Goal: Task Accomplishment & Management: Use online tool/utility

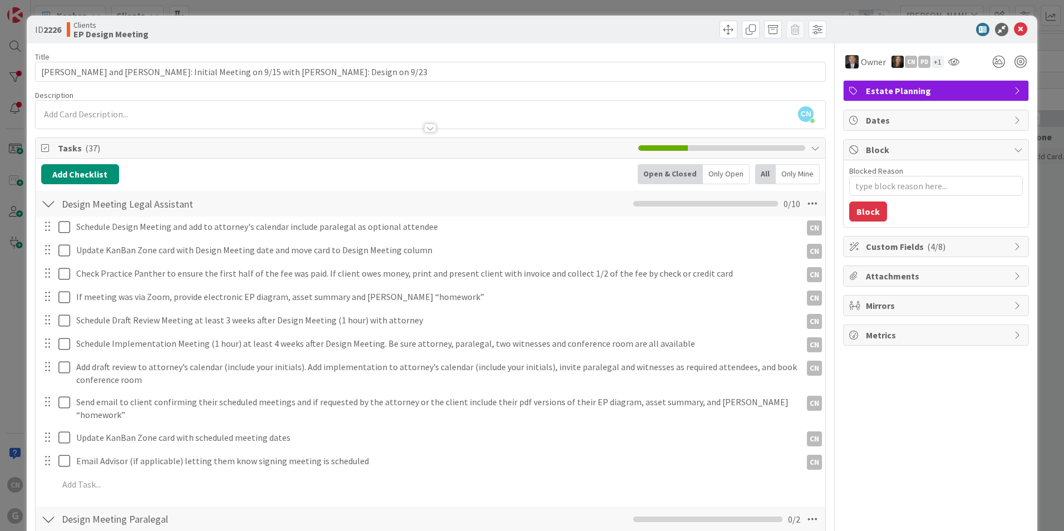
click at [424, 130] on div at bounding box center [430, 127] width 12 height 9
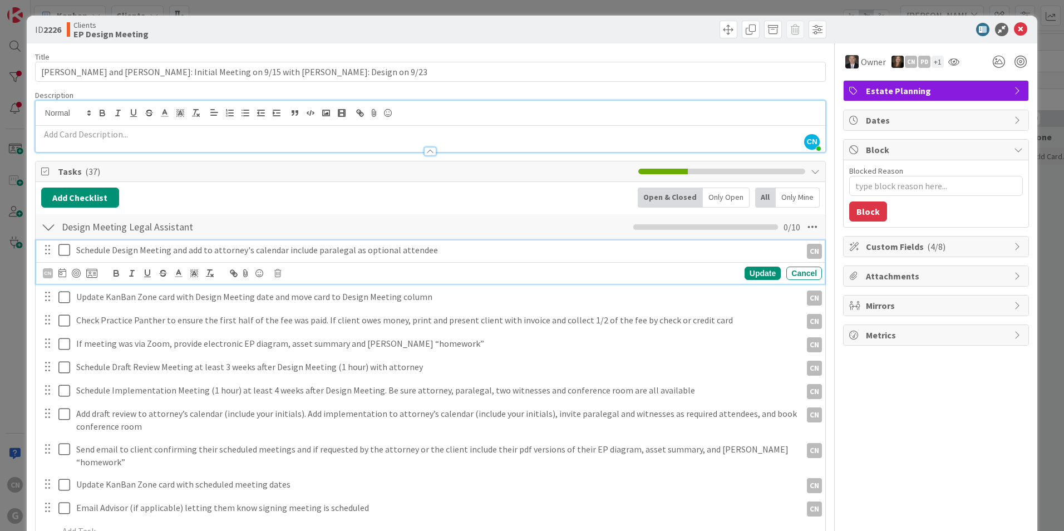
click at [433, 249] on p "Schedule Design Meeting and add to attorney's calendar include paralegal as opt…" at bounding box center [436, 250] width 720 height 13
click at [45, 272] on div "CN" at bounding box center [48, 273] width 10 height 10
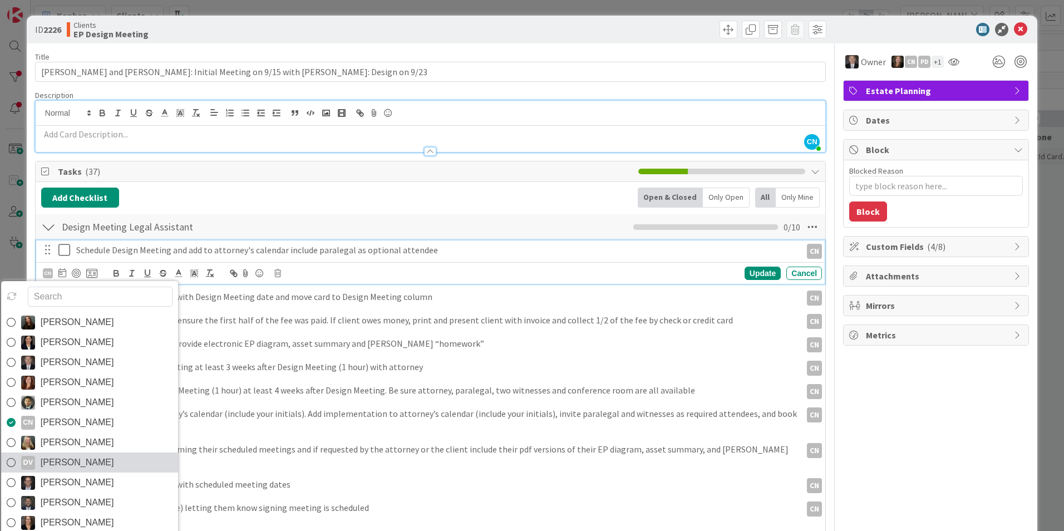
click at [112, 459] on span "Dayanna Valderrama" at bounding box center [77, 462] width 73 height 17
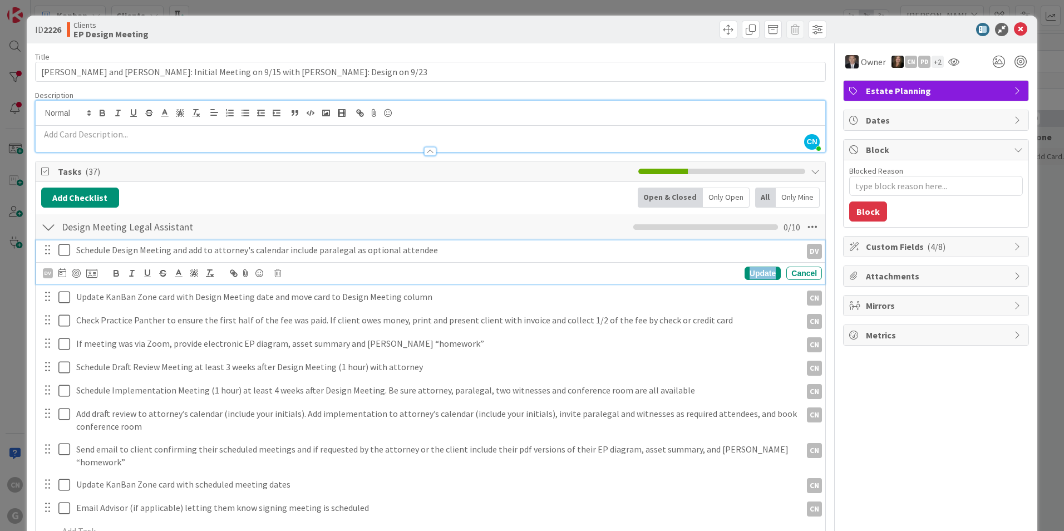
click at [764, 273] on div "Update" at bounding box center [762, 272] width 36 height 13
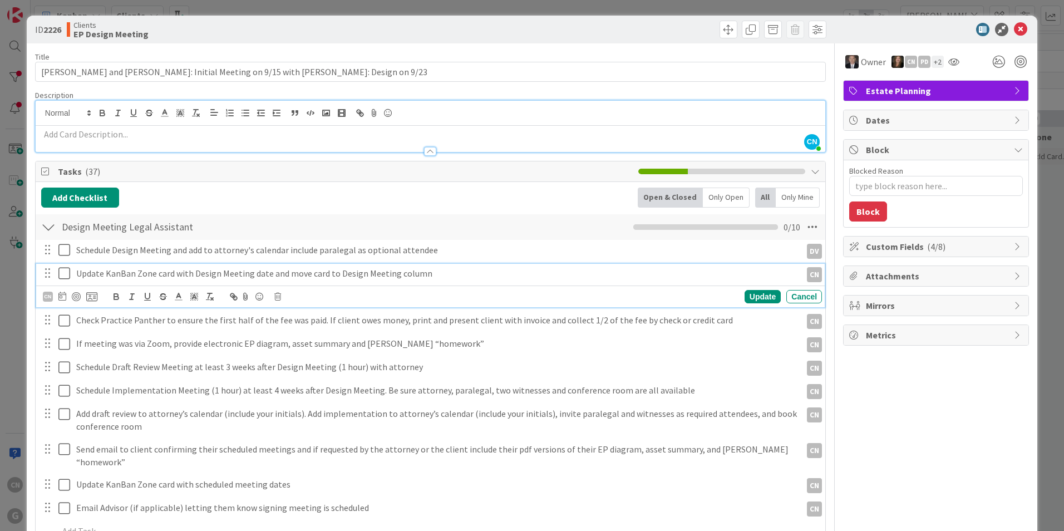
click at [443, 274] on p "Update KanBan Zone card with Design Meeting date and move card to Design Meetin…" at bounding box center [436, 273] width 720 height 13
click at [64, 274] on icon at bounding box center [64, 272] width 12 height 13
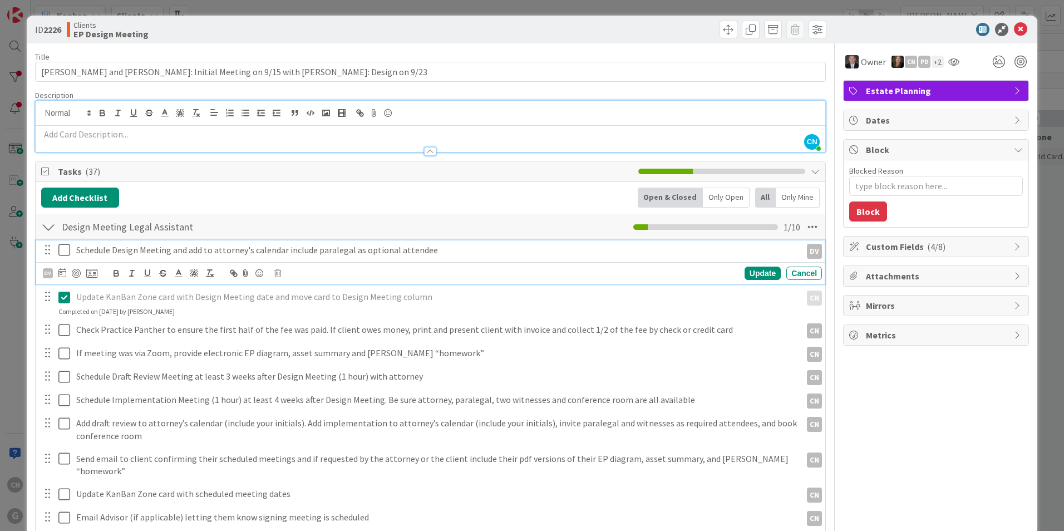
click at [68, 252] on icon at bounding box center [64, 249] width 12 height 13
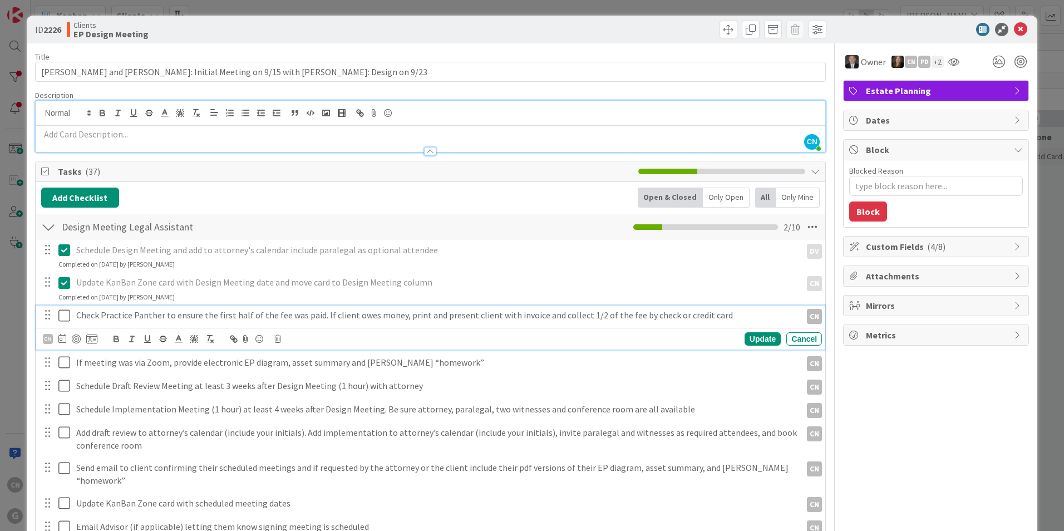
click at [68, 314] on icon at bounding box center [64, 315] width 12 height 13
type textarea "x"
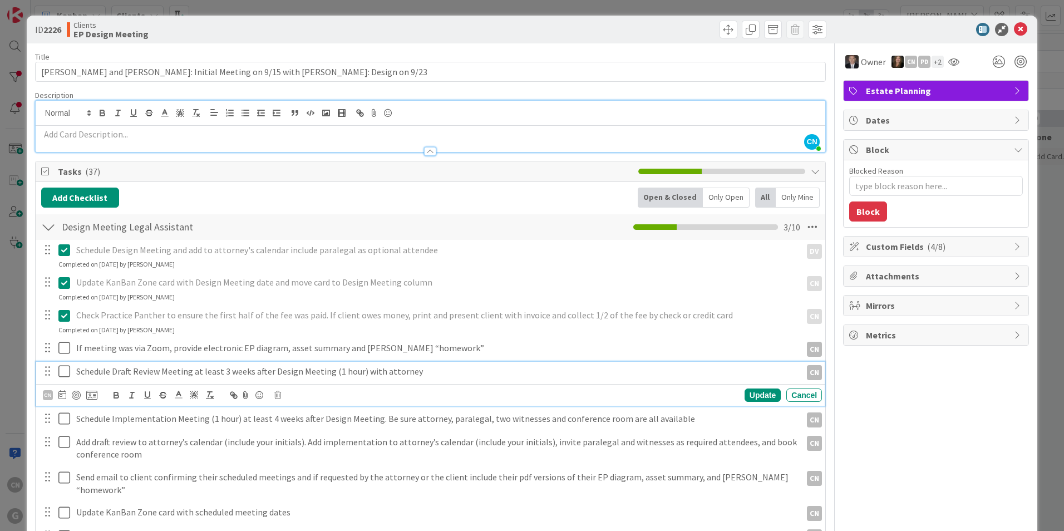
click at [426, 373] on p "Schedule Draft Review Meeting at least 3 weeks after Design Meeting (1 hour) wi…" at bounding box center [436, 371] width 720 height 13
click at [60, 396] on icon at bounding box center [62, 394] width 8 height 9
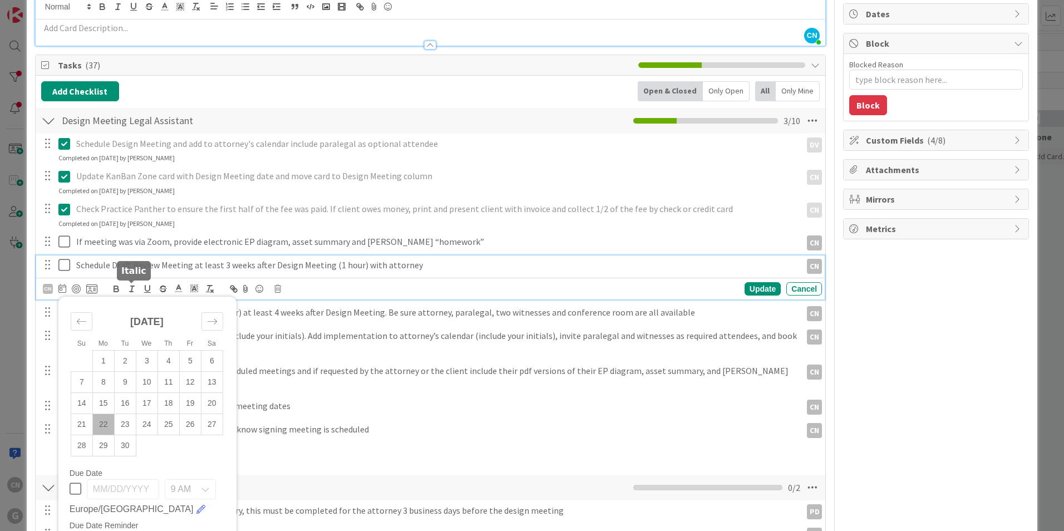
scroll to position [107, 0]
click at [126, 423] on td "23" at bounding box center [125, 422] width 22 height 21
type input "09/23/2025"
type textarea "x"
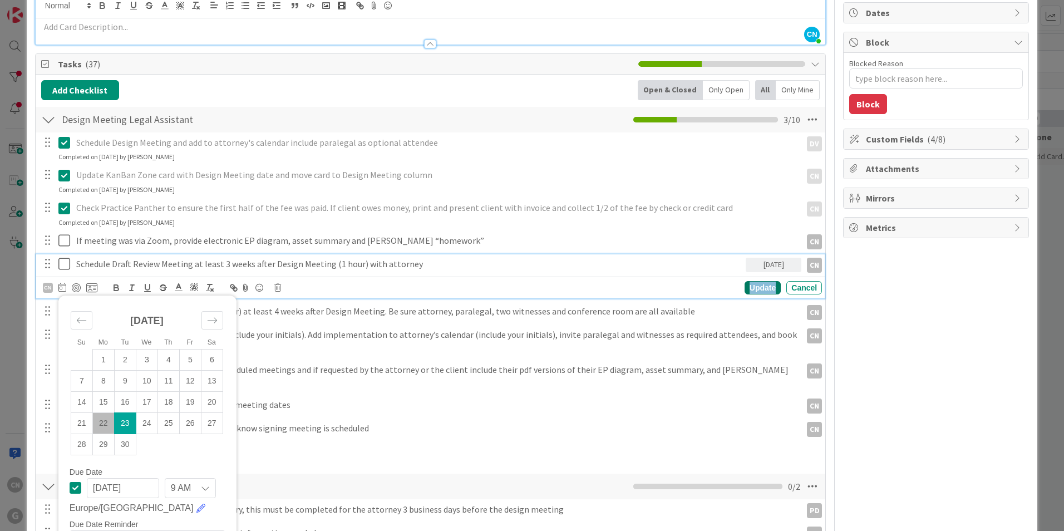
click at [754, 292] on div "Update" at bounding box center [762, 287] width 36 height 13
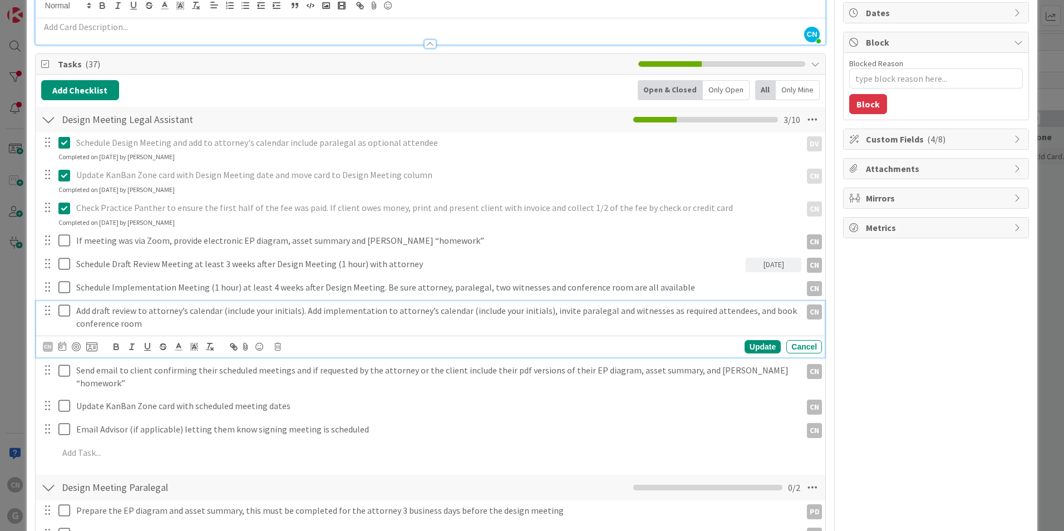
click at [186, 327] on p "Add draft review to attorney’s calendar (include your initials). Add implementa…" at bounding box center [436, 316] width 720 height 25
click at [62, 349] on icon at bounding box center [62, 346] width 8 height 9
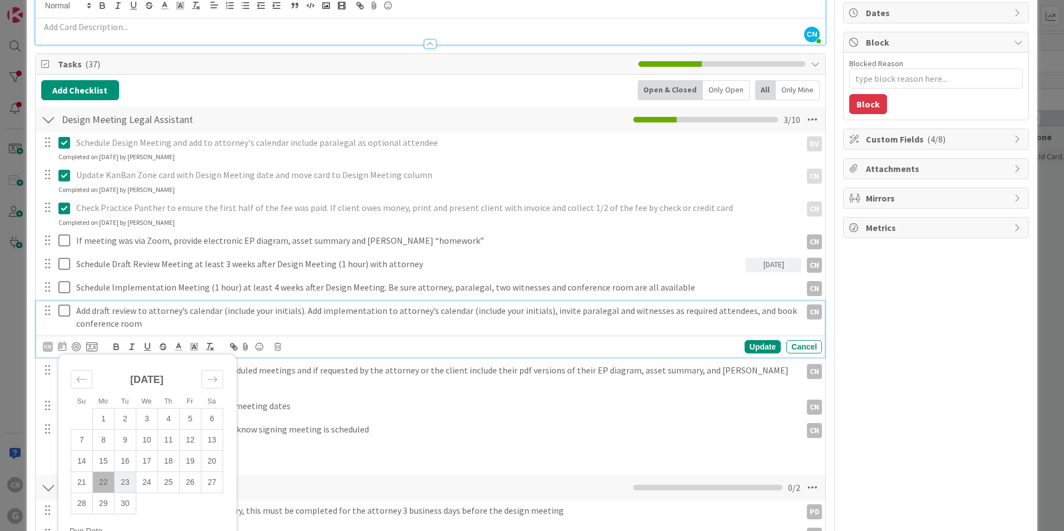
click at [125, 485] on td "23" at bounding box center [125, 482] width 22 height 21
type input "09/23/2025"
type textarea "x"
drag, startPoint x: 758, startPoint y: 344, endPoint x: 749, endPoint y: 344, distance: 8.4
click at [758, 343] on div "Update" at bounding box center [762, 346] width 36 height 13
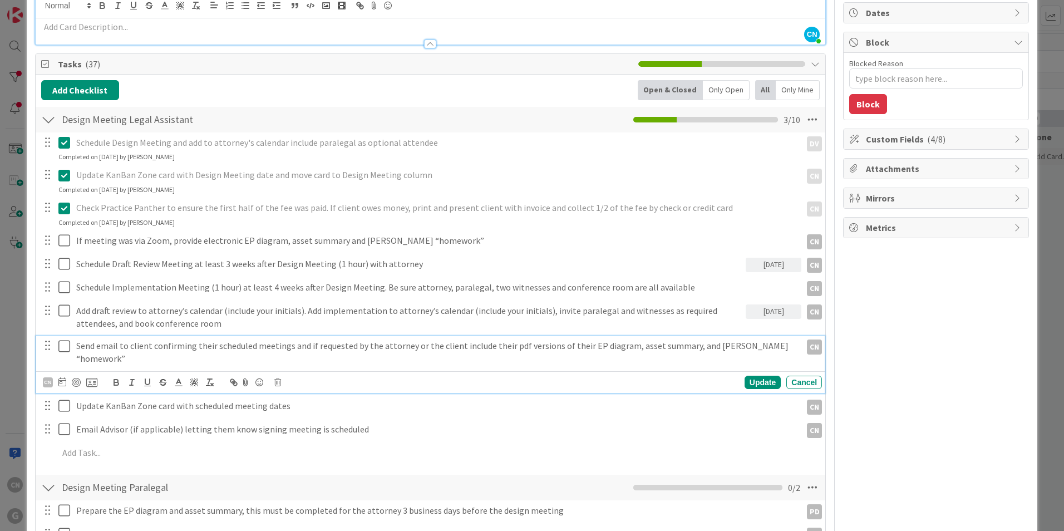
click at [277, 349] on p "Send email to client confirming their scheduled meetings and if requested by th…" at bounding box center [436, 351] width 720 height 25
click at [63, 377] on icon at bounding box center [62, 381] width 8 height 9
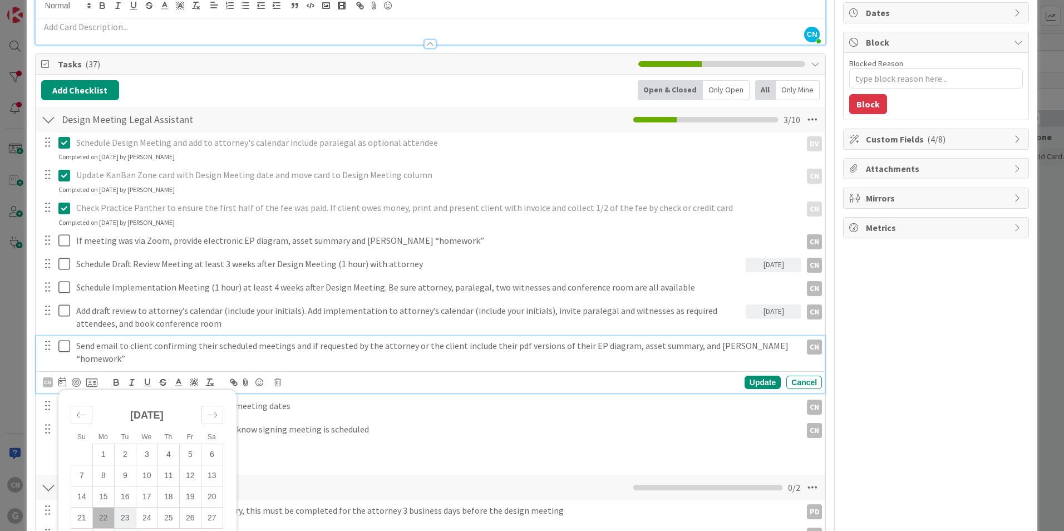
click at [126, 507] on td "23" at bounding box center [125, 517] width 22 height 21
type input "09/23/2025"
type textarea "x"
click at [747, 381] on div "Update" at bounding box center [762, 381] width 36 height 13
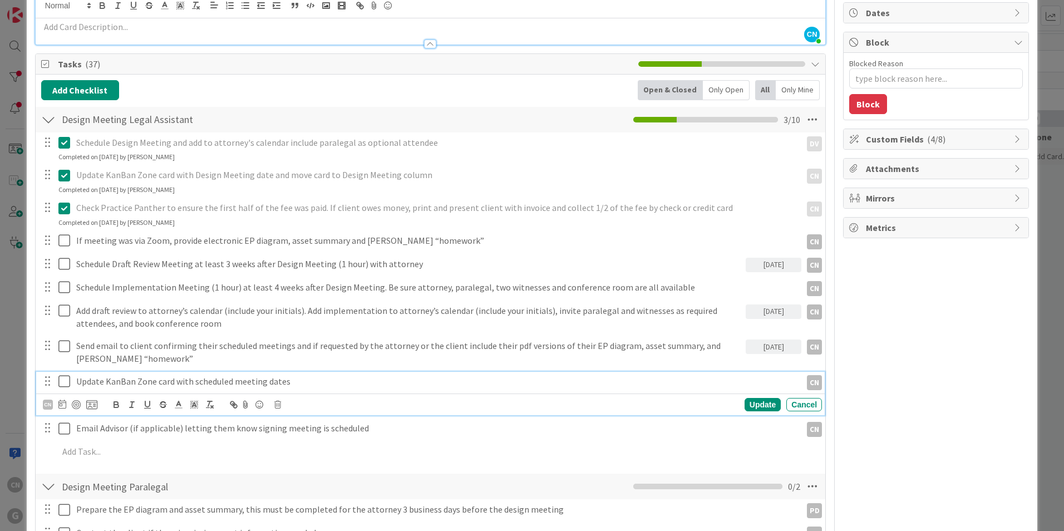
click at [296, 383] on p "Update KanBan Zone card with scheduled meeting dates" at bounding box center [436, 381] width 720 height 13
click at [60, 404] on icon at bounding box center [62, 403] width 8 height 9
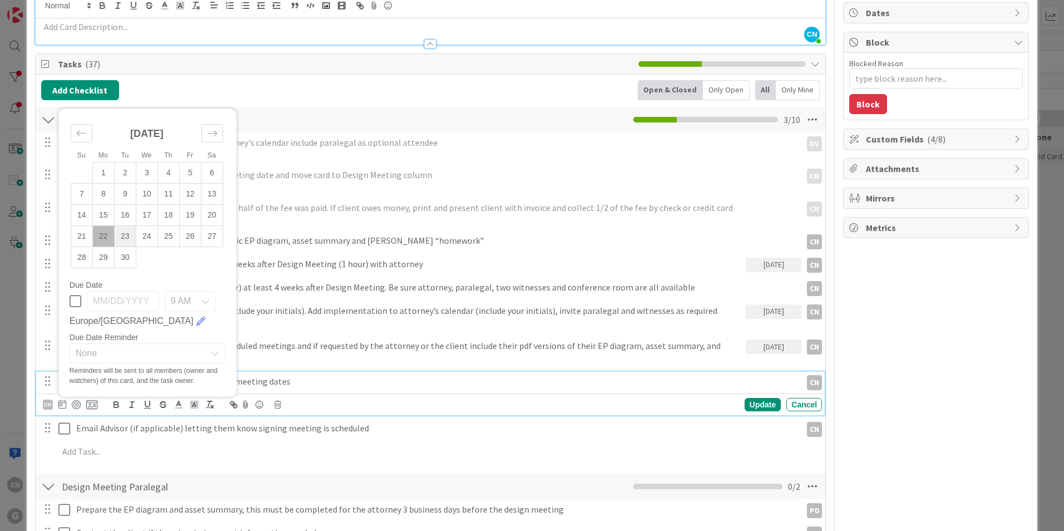
click at [123, 238] on td "23" at bounding box center [125, 236] width 22 height 21
type input "09/23/2025"
type textarea "x"
drag, startPoint x: 748, startPoint y: 406, endPoint x: 525, endPoint y: 423, distance: 224.3
click at [748, 406] on div "Update" at bounding box center [762, 404] width 36 height 13
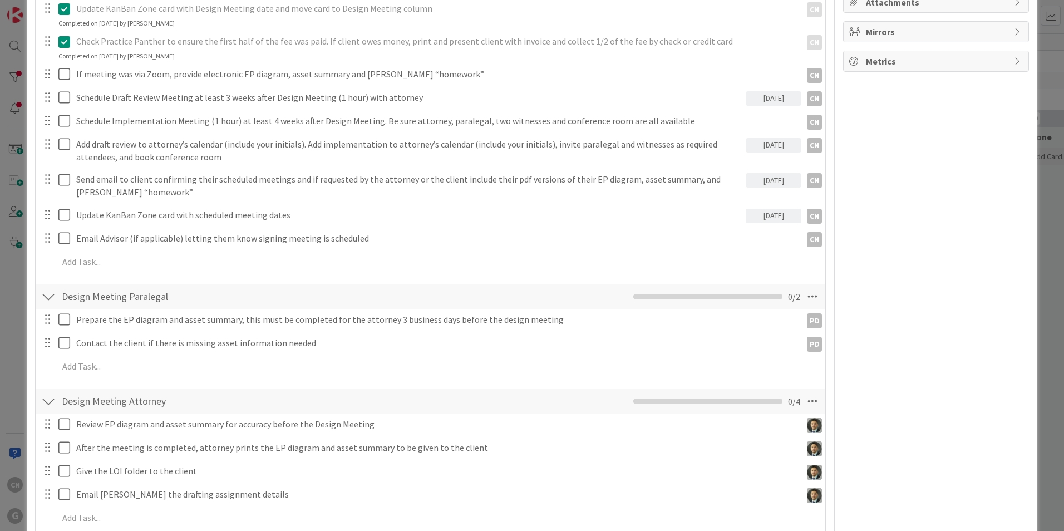
scroll to position [274, 0]
click at [806, 297] on icon at bounding box center [812, 296] width 20 height 20
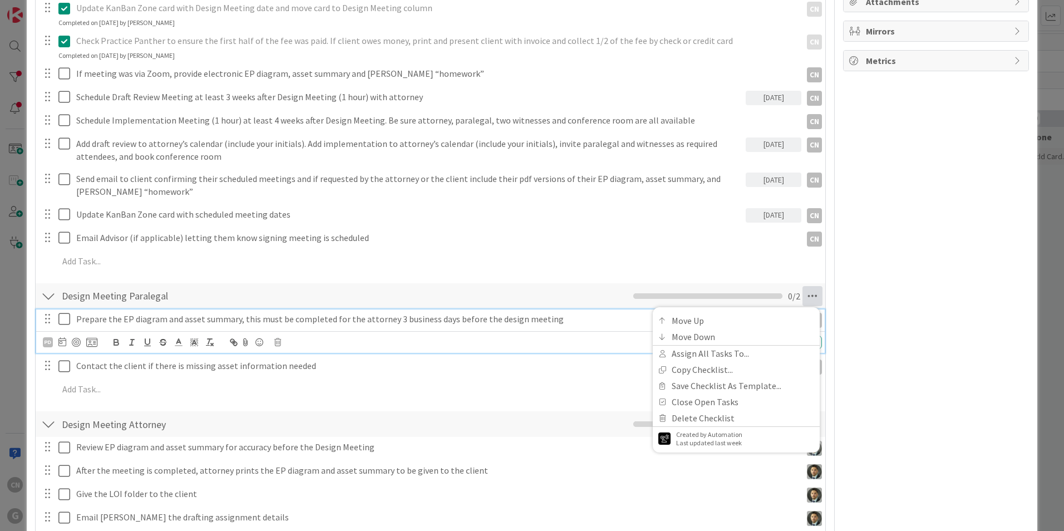
click at [143, 319] on p "Prepare the EP diagram and asset summary, this must be completed for the attorn…" at bounding box center [436, 319] width 720 height 13
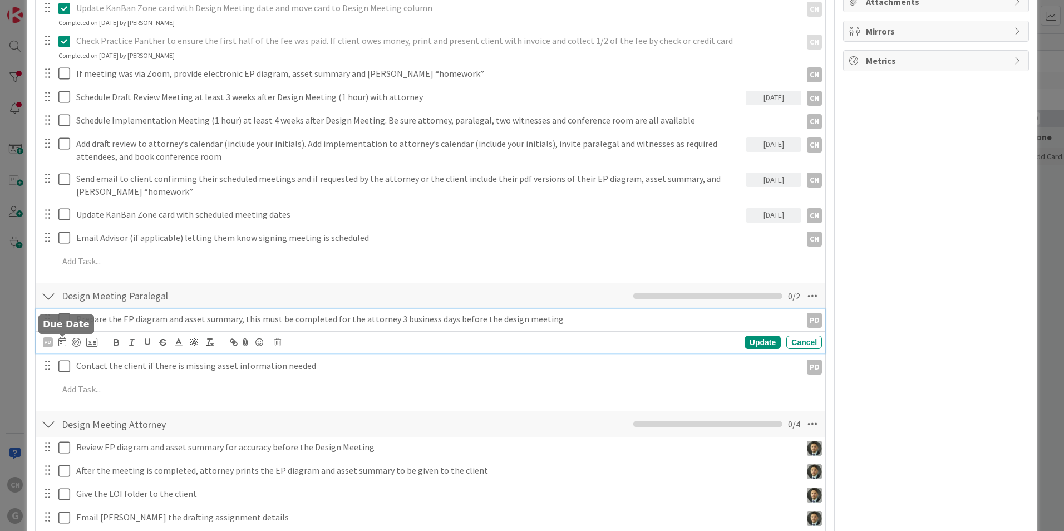
click at [61, 343] on icon at bounding box center [62, 341] width 8 height 9
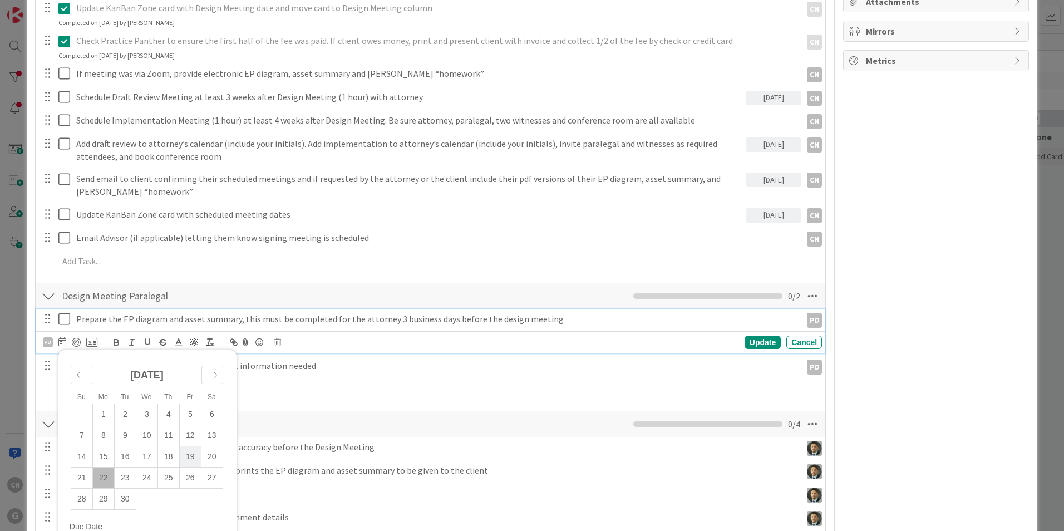
click at [187, 458] on td "19" at bounding box center [190, 456] width 22 height 21
type input "09/19/2025"
type textarea "x"
click at [758, 342] on div "Update" at bounding box center [762, 341] width 36 height 13
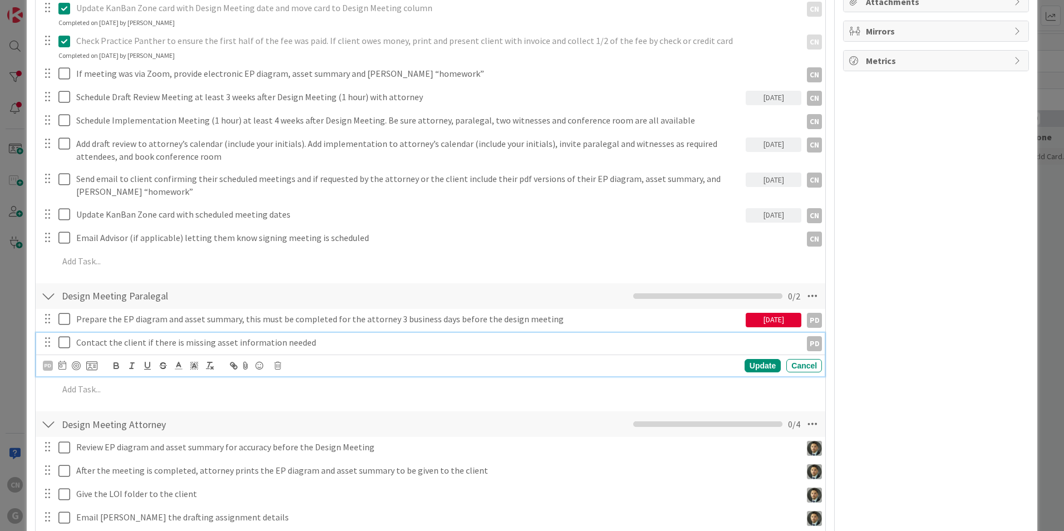
click at [352, 343] on p "Contact the client if there is missing asset information needed" at bounding box center [436, 342] width 720 height 13
click at [63, 362] on icon at bounding box center [62, 364] width 8 height 9
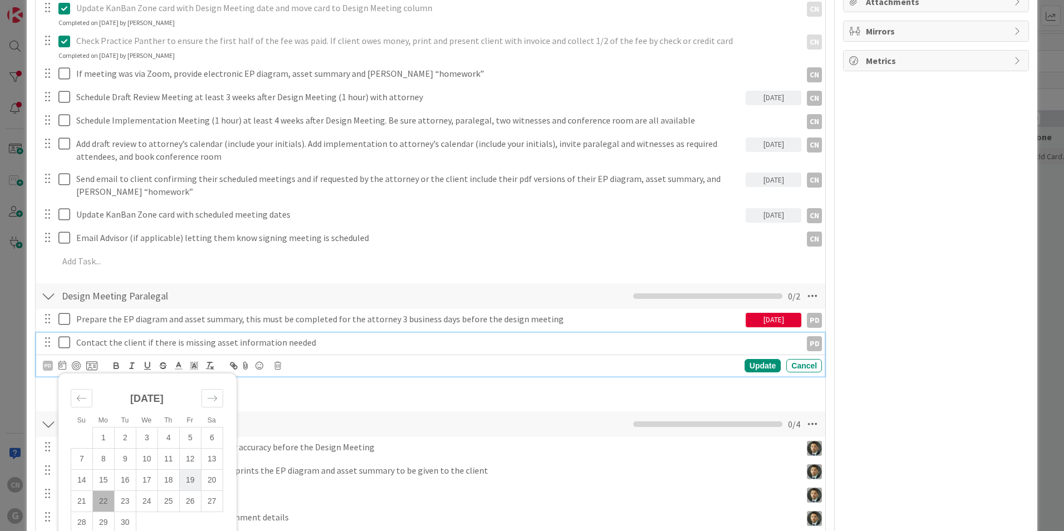
click at [188, 481] on td "19" at bounding box center [190, 479] width 22 height 21
type input "09/19/2025"
click at [758, 367] on div "Update" at bounding box center [762, 365] width 36 height 13
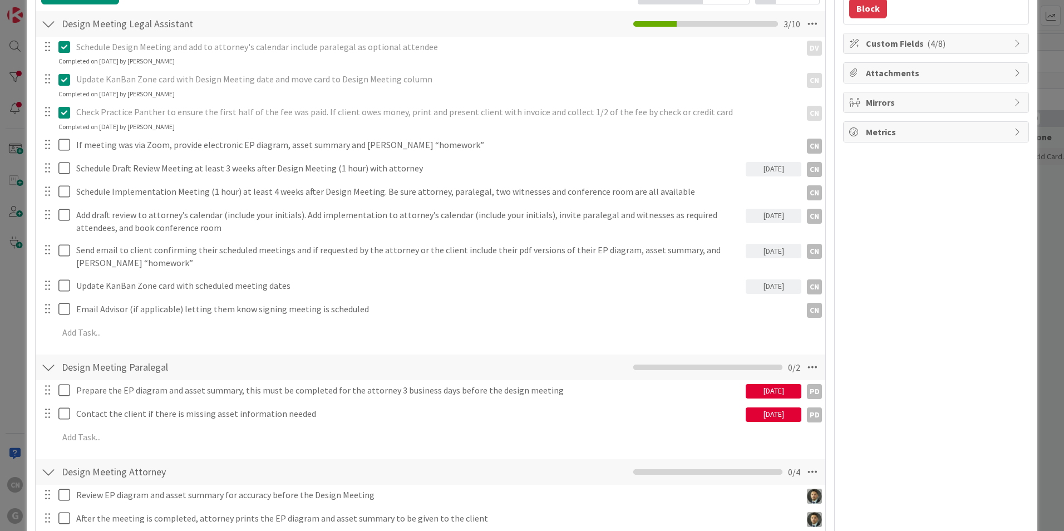
scroll to position [223, 0]
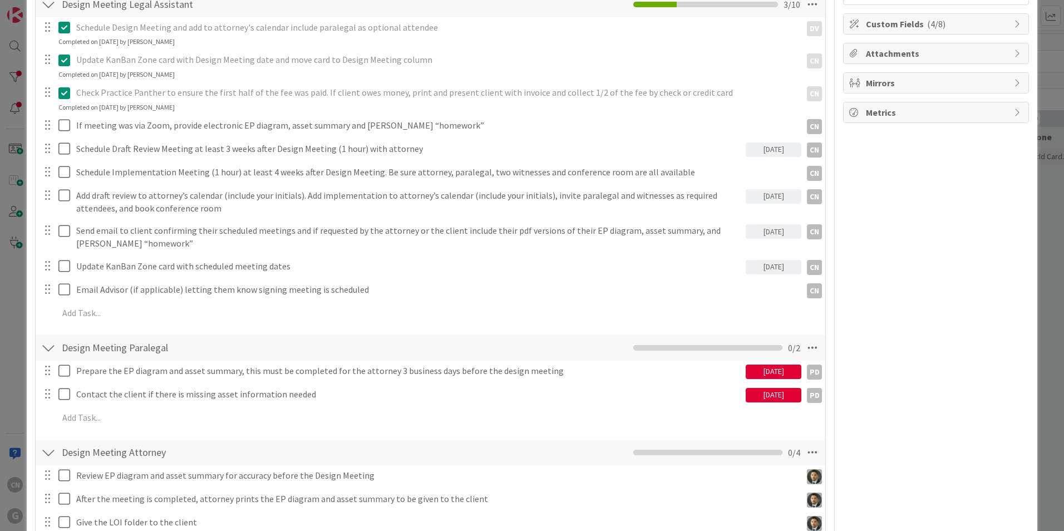
type textarea "x"
